Goal: Answer question/provide support: Share knowledge or assist other users

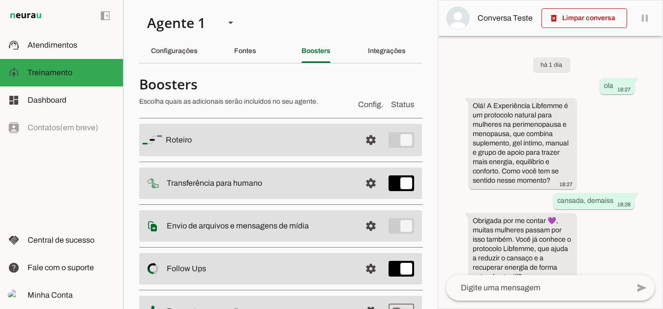
scroll to position [297, 0]
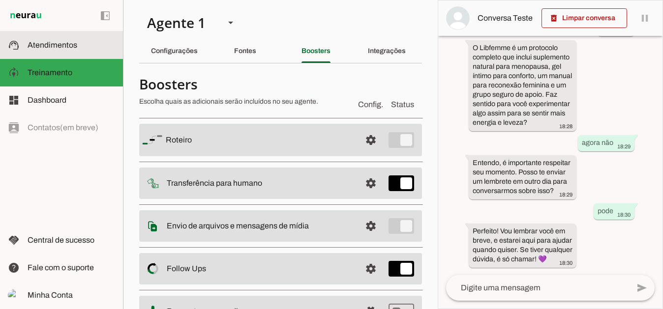
click at [60, 46] on span "Atendimentos" at bounding box center [53, 45] width 50 height 8
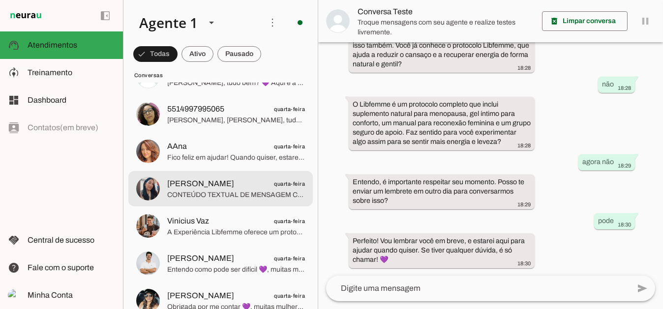
scroll to position [443, 0]
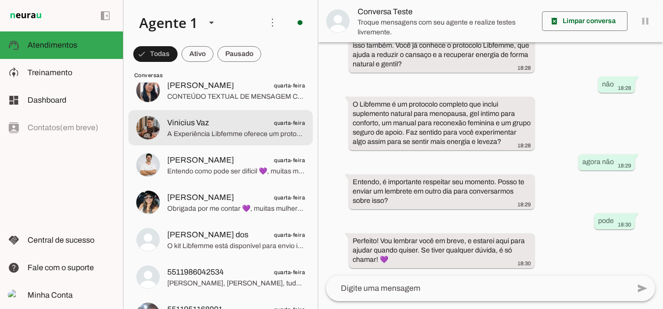
click at [229, 133] on span "A Experiência Libfemme oferece um protocolo natural com rituais simples, suplem…" at bounding box center [236, 134] width 138 height 10
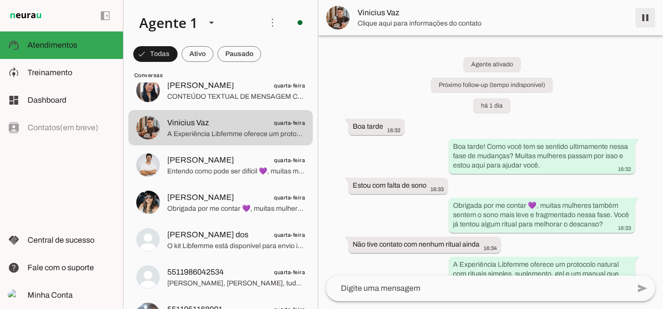
click at [646, 19] on span at bounding box center [645, 18] width 24 height 24
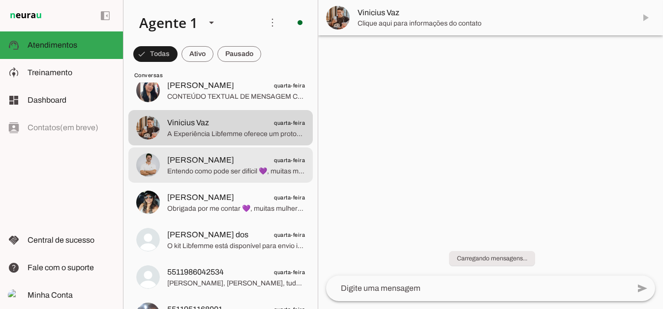
click at [195, 166] on span "Entendo como pode ser difícil 💜, muitas mulheres sentem que a libido não desapa…" at bounding box center [236, 171] width 138 height 10
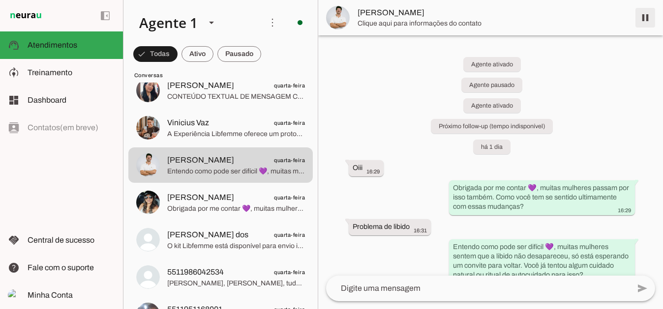
click at [647, 19] on span at bounding box center [645, 18] width 24 height 24
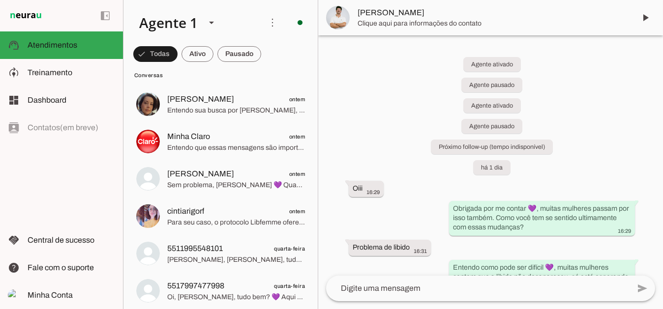
scroll to position [49, 0]
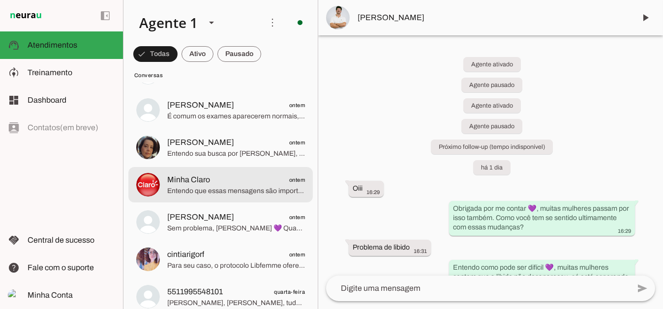
click at [223, 180] on span "Minha Claro ontem" at bounding box center [236, 180] width 138 height 12
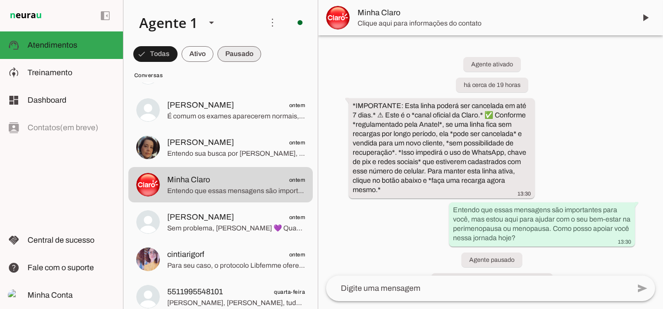
click at [178, 52] on span at bounding box center [155, 54] width 44 height 24
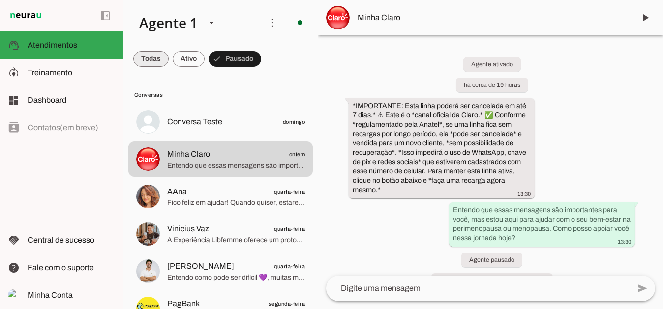
click at [162, 61] on span at bounding box center [150, 59] width 35 height 24
